Goal: Information Seeking & Learning: Learn about a topic

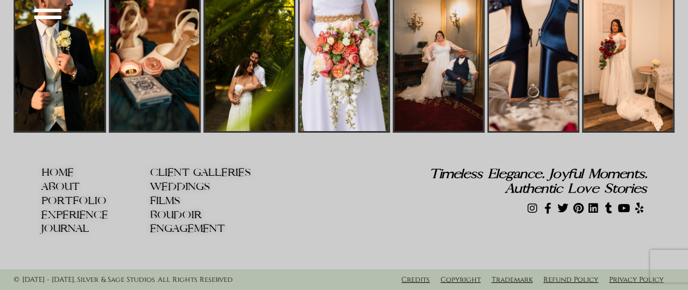
scroll to position [3767, 0]
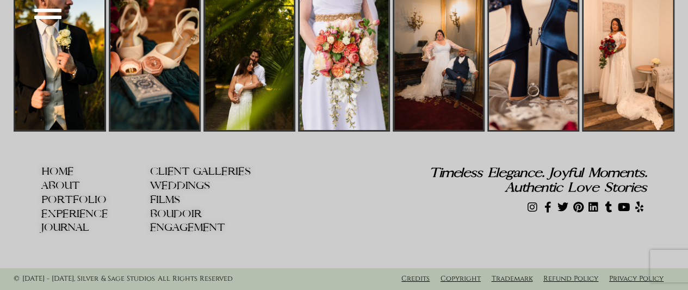
click at [190, 185] on span "WEDDINGS" at bounding box center [180, 185] width 60 height 11
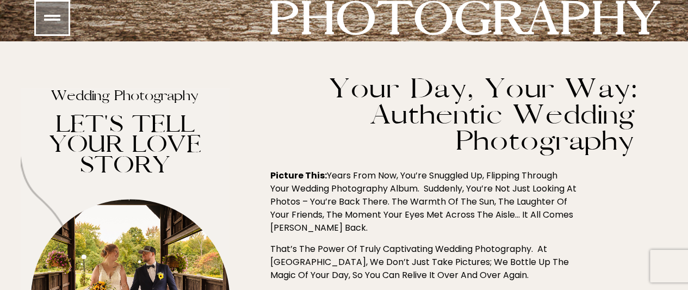
scroll to position [272, 0]
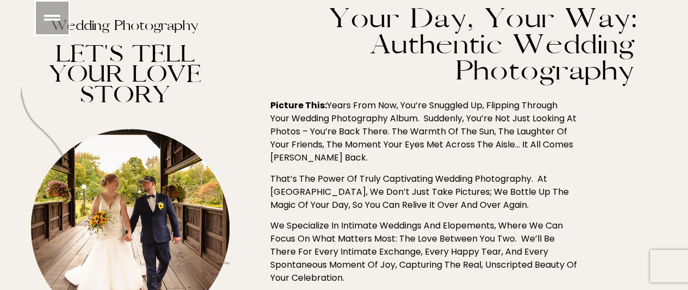
click at [607, 57] on div "Your Day, Your Way: Authentic Wedding Photography Picture this: Years from now,…" at bounding box center [448, 226] width 438 height 443
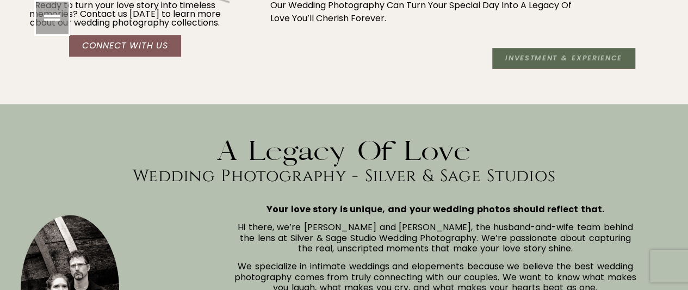
scroll to position [0, 0]
click at [523, 58] on span "Investment & Experience" at bounding box center [563, 58] width 116 height 8
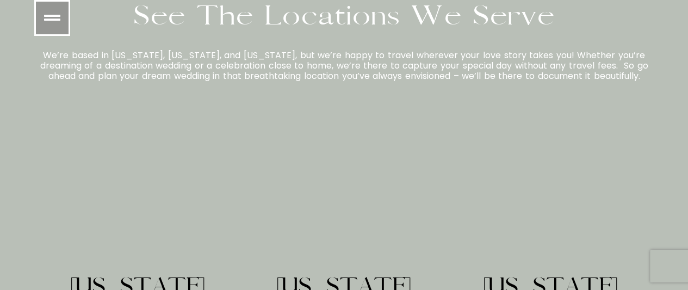
scroll to position [2772, 0]
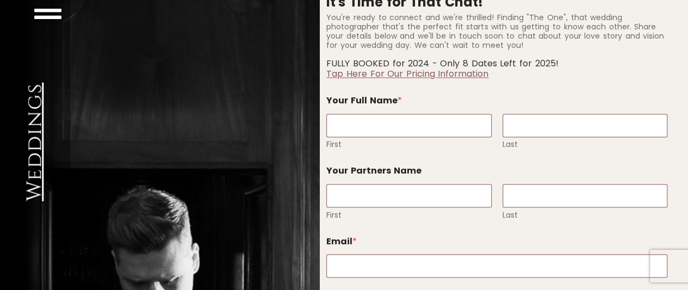
scroll to position [2880, 0]
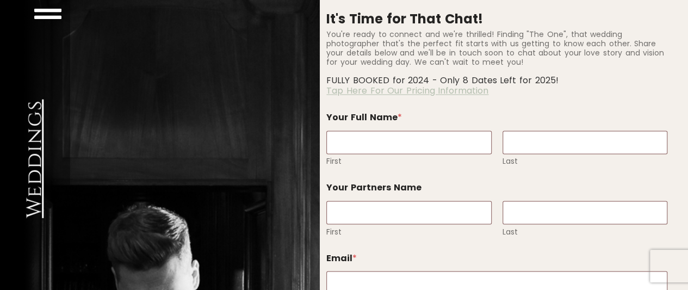
click at [401, 88] on link "Tap Here For Our Pricing Information" at bounding box center [407, 90] width 162 height 13
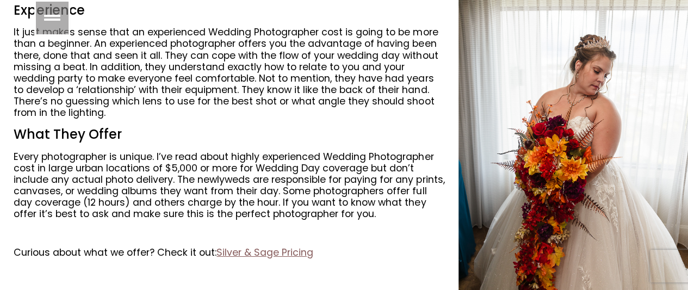
scroll to position [1671, 0]
